Goal: Obtain resource: Obtain resource

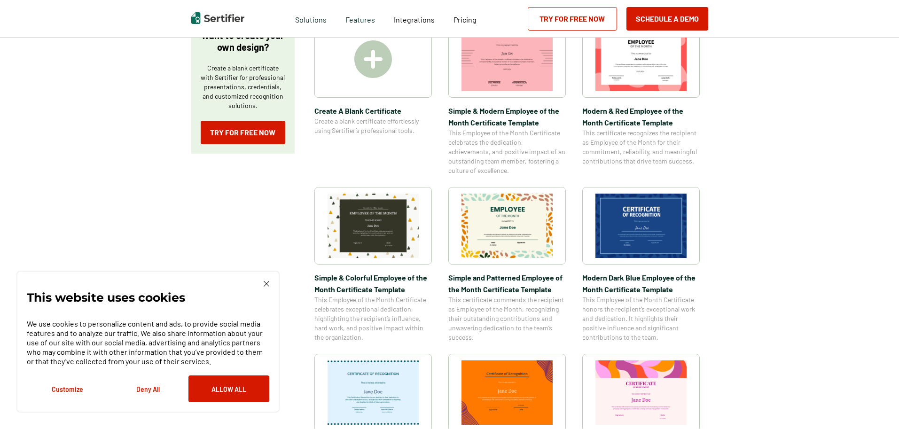
click at [647, 226] on img at bounding box center [640, 226] width 91 height 64
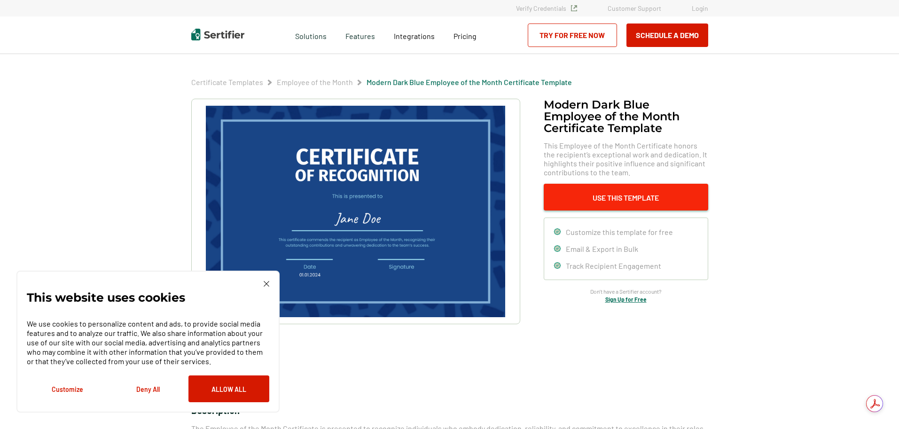
click at [607, 199] on button "Use This Template" at bounding box center [625, 197] width 164 height 27
